Goal: Transaction & Acquisition: Download file/media

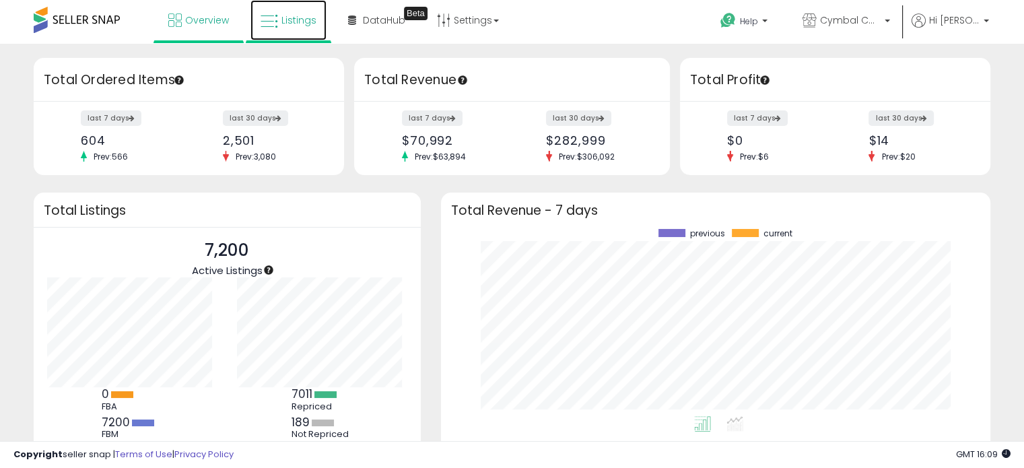
click at [267, 32] on link "Listings" at bounding box center [288, 20] width 76 height 40
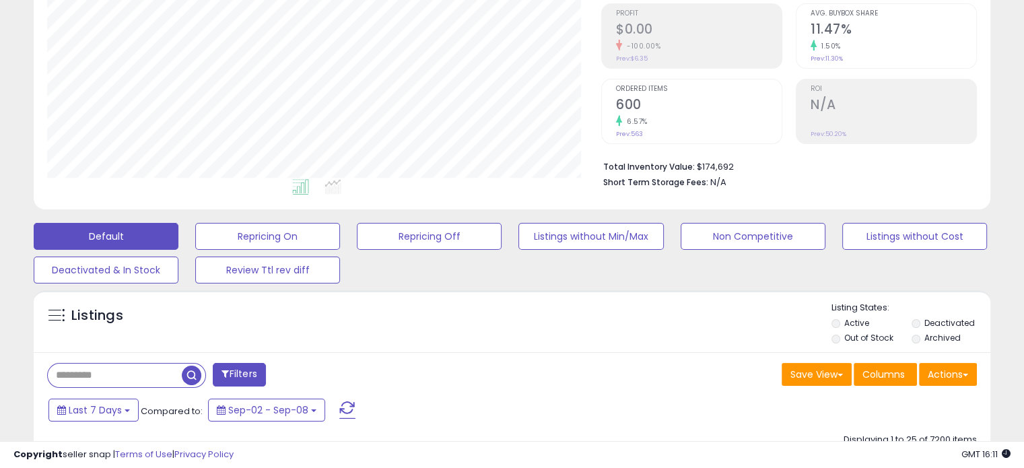
scroll to position [202, 0]
click at [45, 311] on div "Listings" at bounding box center [107, 319] width 139 height 22
click at [49, 310] on span at bounding box center [56, 314] width 17 height 17
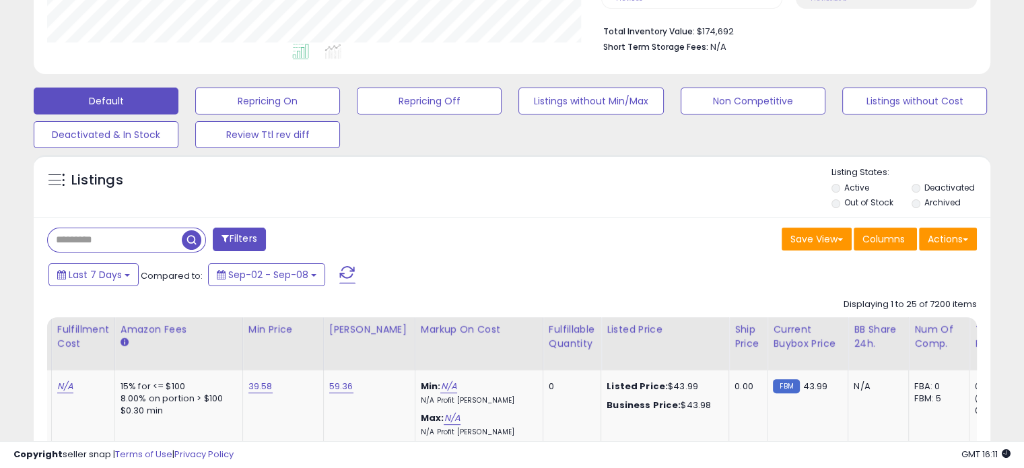
scroll to position [0, 432]
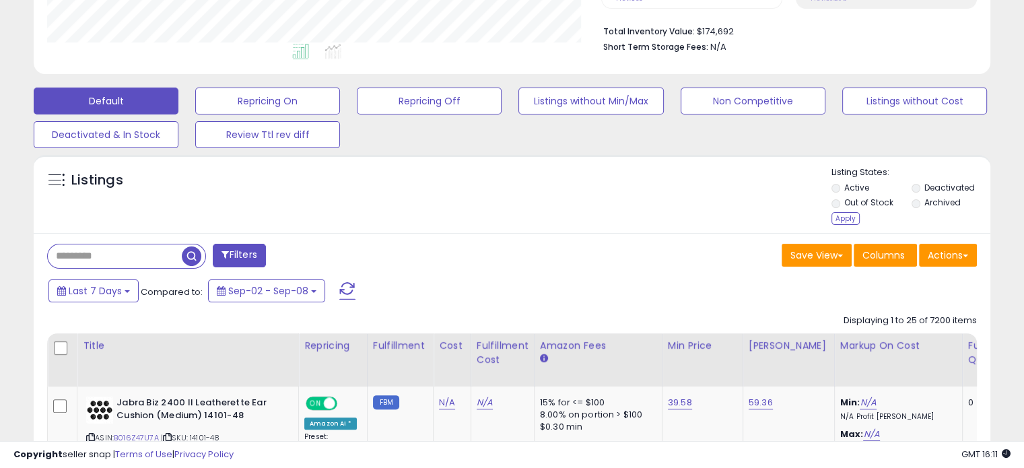
click at [913, 207] on li "Archived" at bounding box center [950, 204] width 78 height 15
click at [848, 213] on div "Apply" at bounding box center [845, 218] width 28 height 13
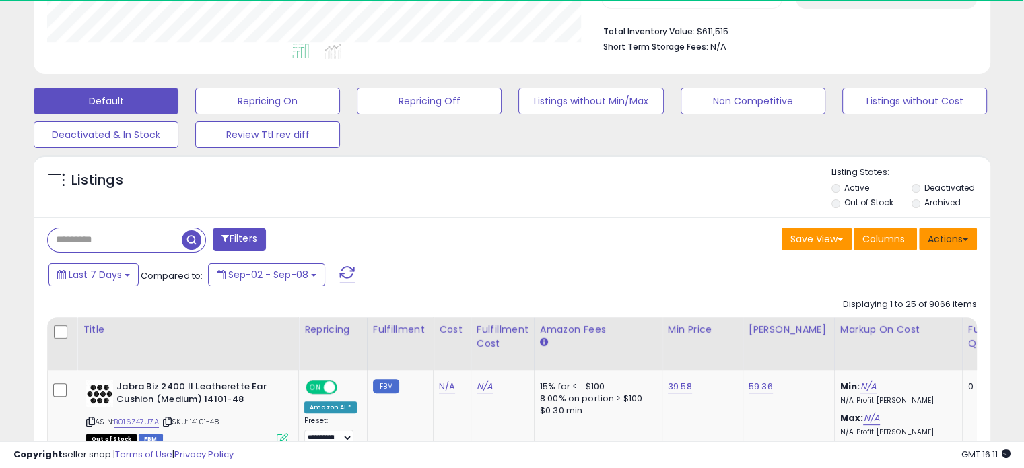
click at [957, 240] on button "Actions" at bounding box center [948, 239] width 58 height 23
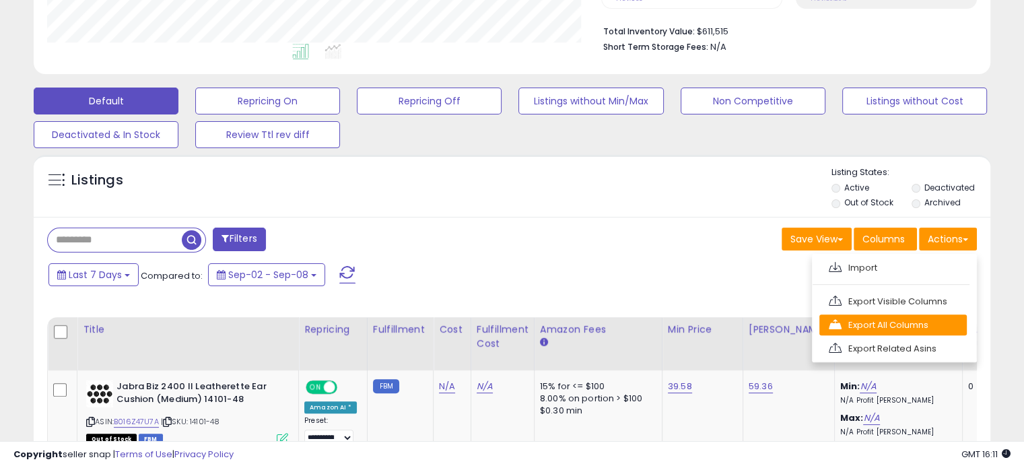
click at [880, 328] on link "Export All Columns" at bounding box center [892, 324] width 147 height 21
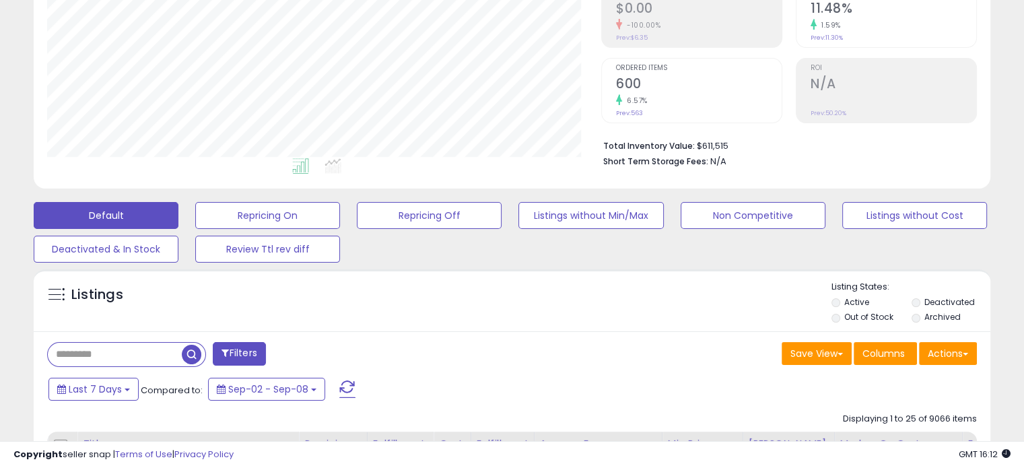
scroll to position [0, 0]
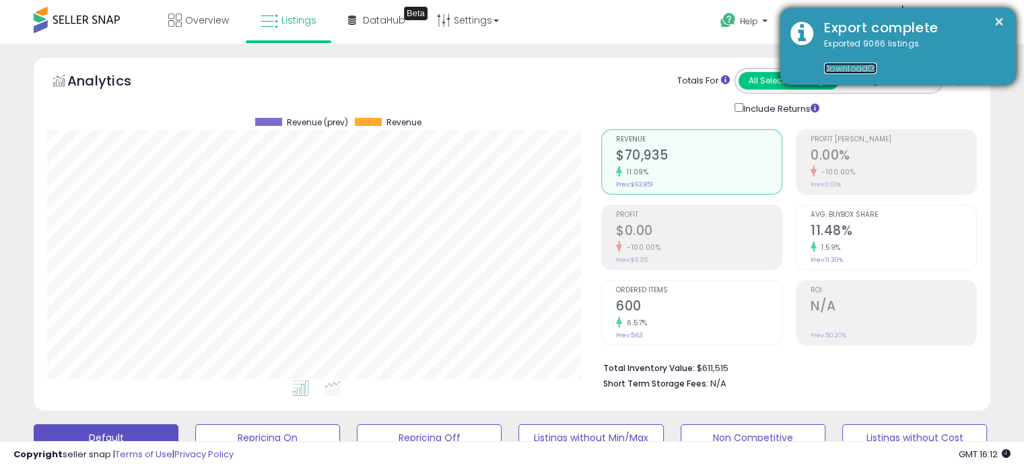
click at [850, 71] on link "Download" at bounding box center [850, 68] width 53 height 11
